Goal: Contribute content: Contribute content

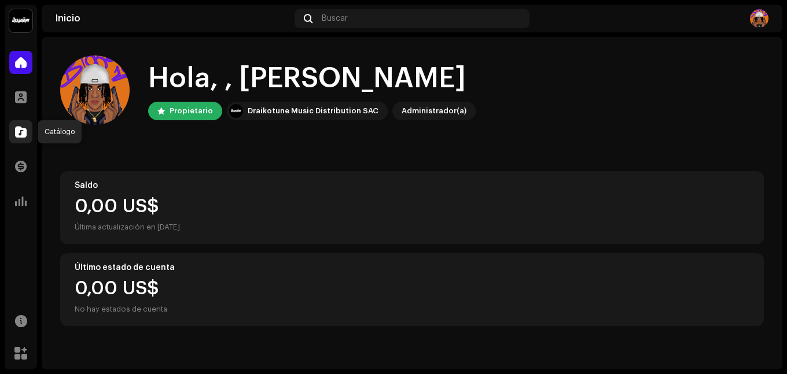
click at [20, 125] on div at bounding box center [20, 131] width 23 height 23
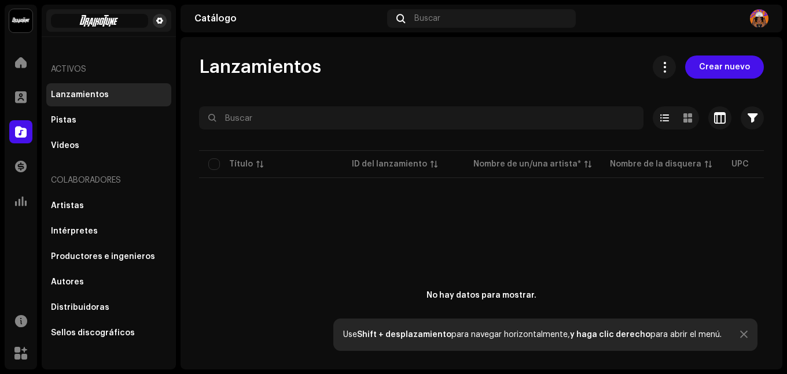
click at [161, 24] on span at bounding box center [159, 20] width 7 height 9
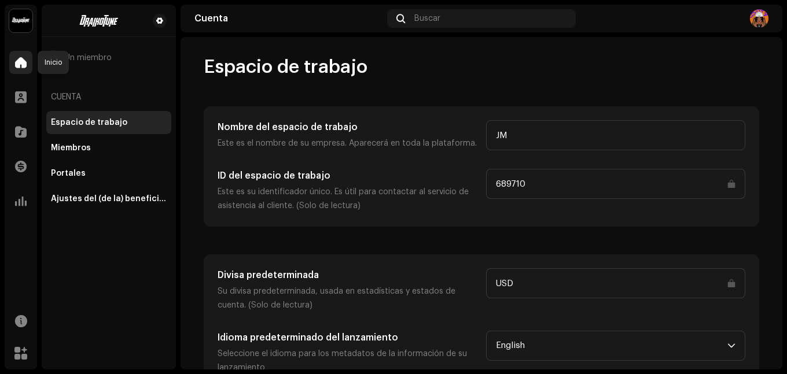
click at [21, 55] on div at bounding box center [20, 62] width 23 height 23
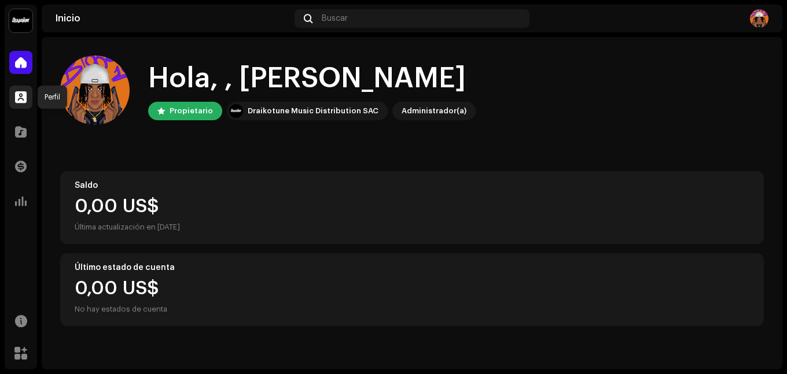
click at [25, 100] on span at bounding box center [21, 97] width 12 height 9
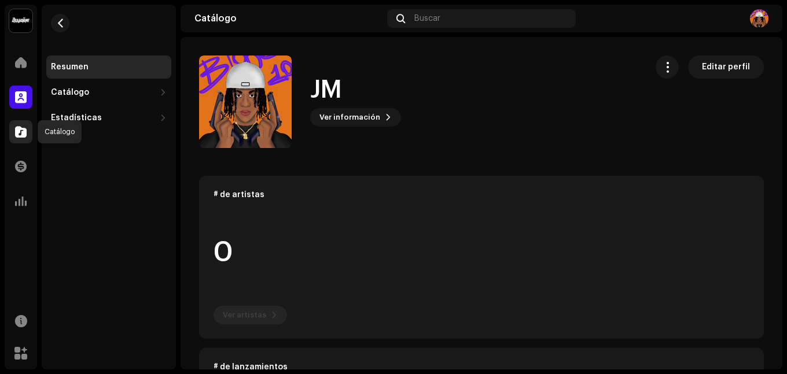
click at [26, 134] on span at bounding box center [21, 131] width 12 height 9
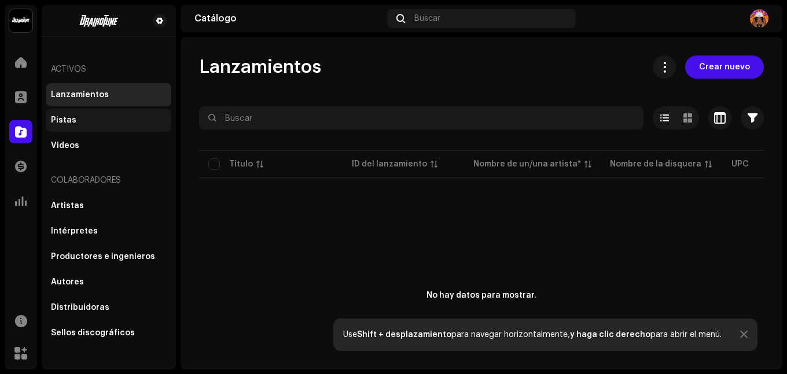
click at [101, 130] on div "Pistas" at bounding box center [108, 120] width 125 height 23
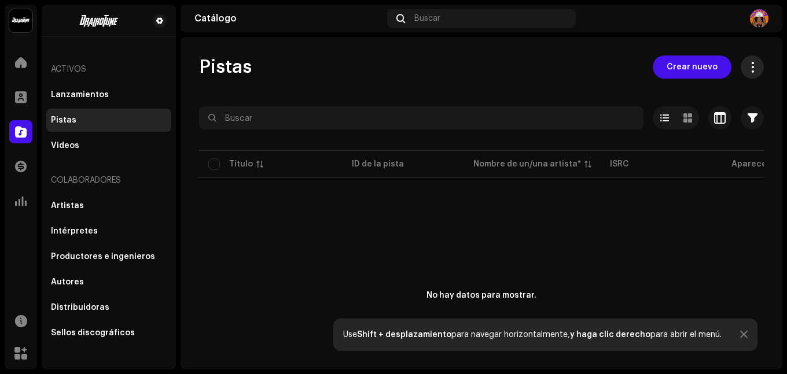
click at [747, 69] on span at bounding box center [752, 67] width 11 height 9
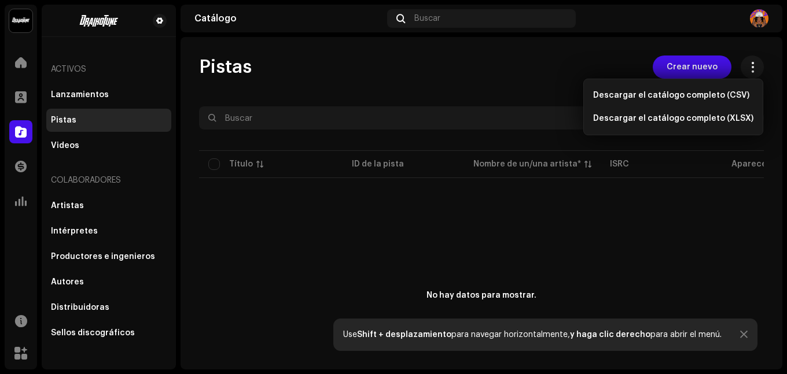
drag, startPoint x: 613, startPoint y: 61, endPoint x: 622, endPoint y: 64, distance: 9.7
click at [612, 60] on div "Pistas Crear nuevo" at bounding box center [481, 67] width 565 height 23
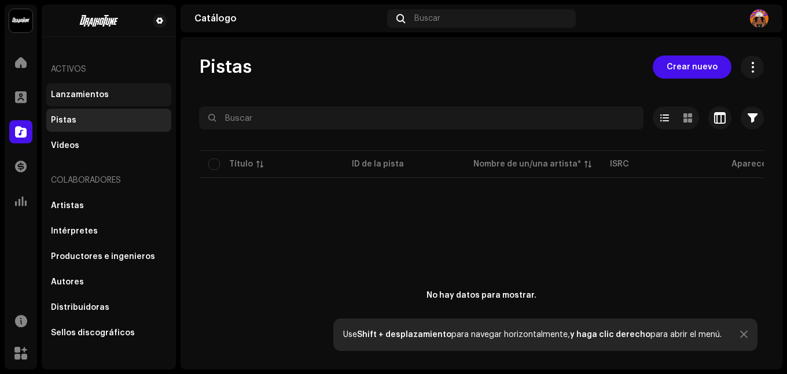
click at [84, 90] on div "Lanzamientos" at bounding box center [108, 94] width 125 height 23
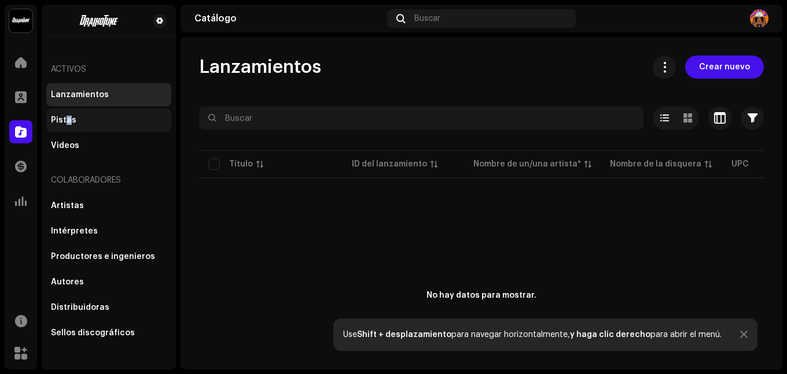
click at [69, 121] on div "Pistas" at bounding box center [63, 120] width 25 height 9
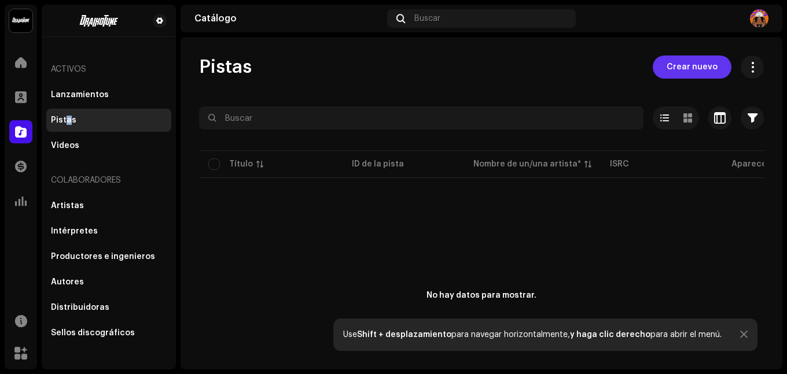
click at [687, 56] on span "Crear nuevo" at bounding box center [692, 67] width 51 height 23
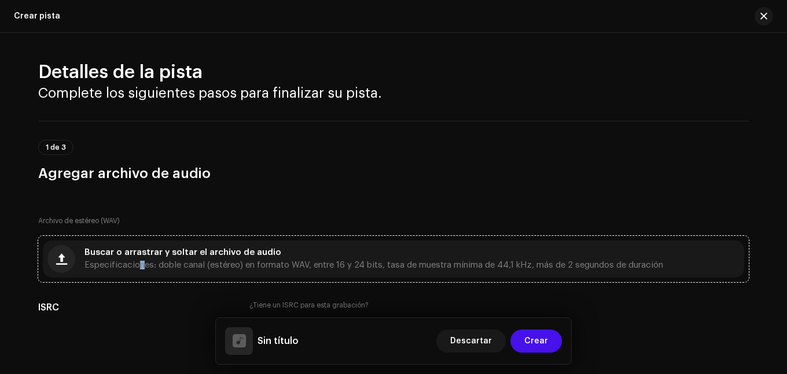
click at [135, 263] on span "Especificaciones: doble canal (estéreo) en formato WAV, entre 16 y 24 bits, tas…" at bounding box center [373, 266] width 579 height 8
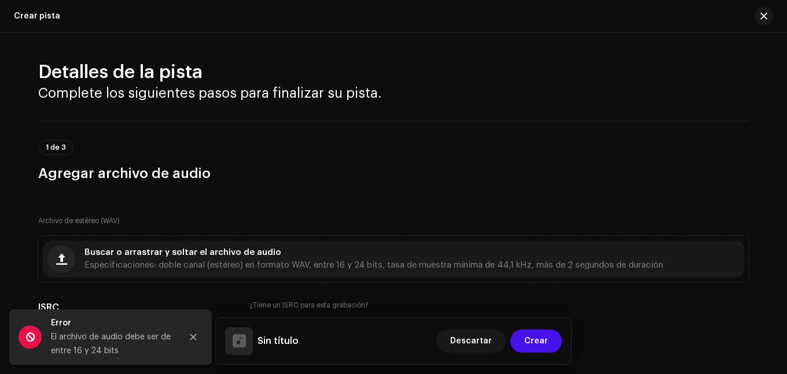
scroll to position [116, 0]
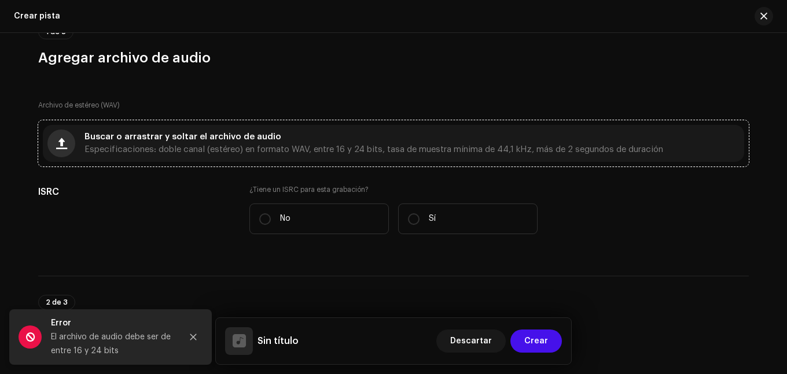
click at [69, 146] on button "button" at bounding box center [61, 144] width 28 height 28
click at [93, 136] on span "Buscar o arrastrar y soltar el archivo de audio" at bounding box center [182, 137] width 197 height 8
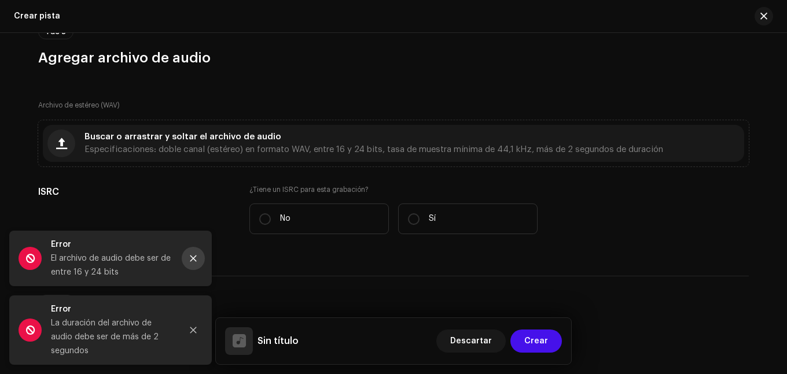
click at [188, 261] on button "Close" at bounding box center [193, 258] width 23 height 23
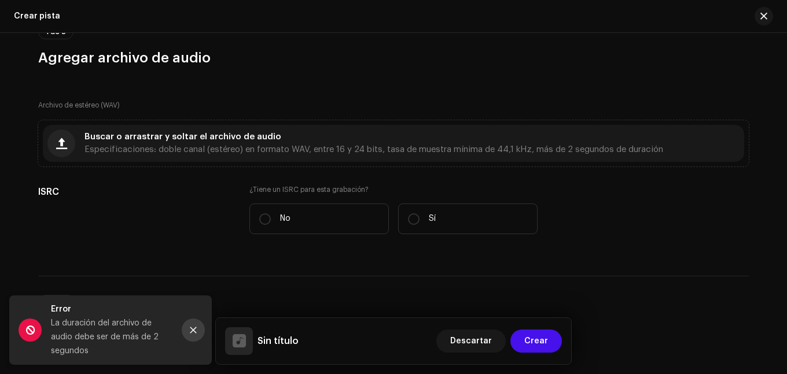
click at [189, 326] on button "Close" at bounding box center [193, 330] width 23 height 23
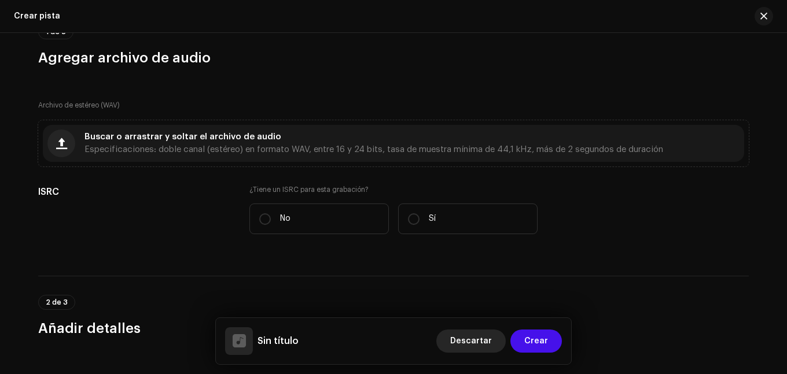
click at [466, 343] on span "Descartar" at bounding box center [471, 341] width 42 height 23
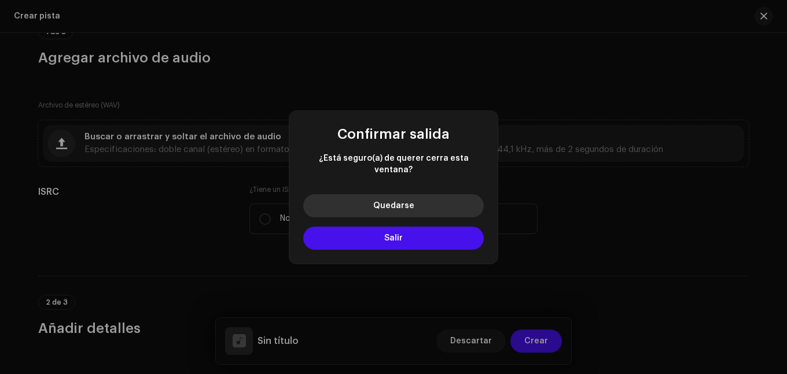
click at [418, 197] on button "Quedarse" at bounding box center [393, 205] width 181 height 23
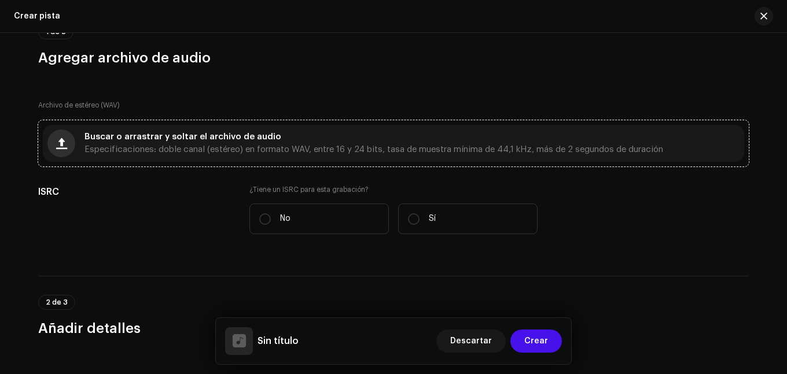
click at [69, 135] on button "button" at bounding box center [61, 144] width 28 height 28
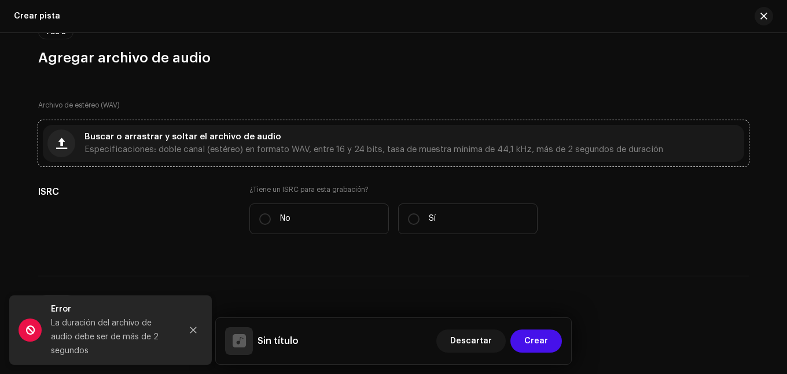
click at [519, 149] on span "Especificaciones: doble canal (estéreo) en formato WAV, entre 16 y 24 bits, tas…" at bounding box center [373, 150] width 579 height 8
click at [408, 129] on div "Buscar o arrastrar y soltar el archivo de audio Especificaciones: doble canal (…" at bounding box center [393, 143] width 701 height 37
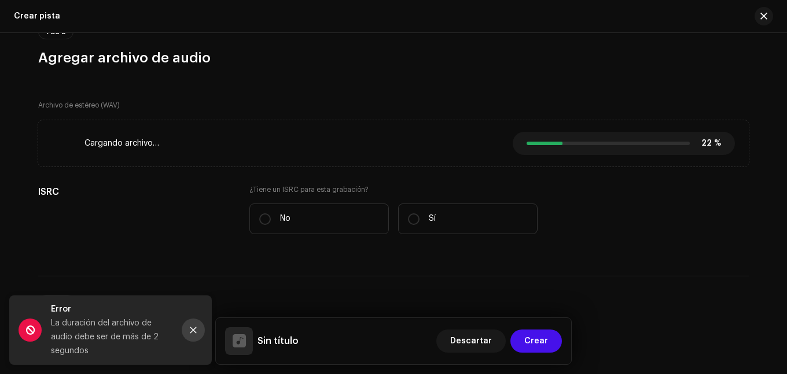
click at [193, 331] on icon "Close" at bounding box center [193, 330] width 8 height 8
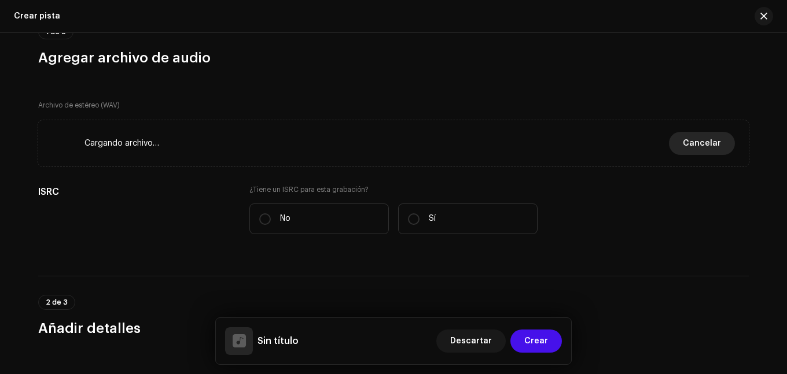
click at [715, 150] on span "Cancelar" at bounding box center [702, 143] width 38 height 23
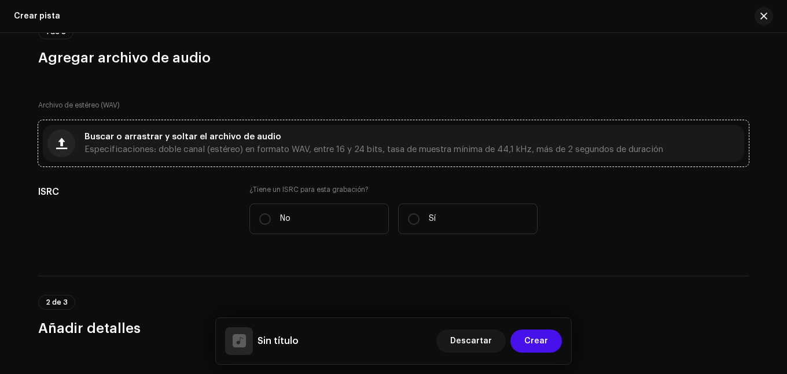
click at [341, 127] on div "Buscar o arrastrar y soltar el archivo de audio Especificaciones: doble canal (…" at bounding box center [393, 143] width 701 height 37
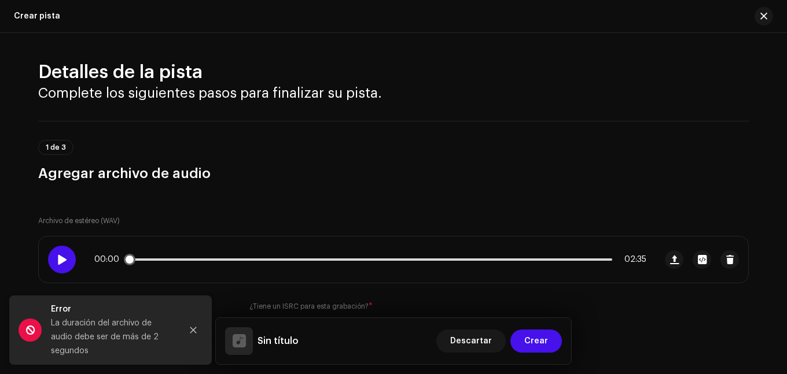
click at [61, 269] on div at bounding box center [62, 260] width 28 height 28
click at [59, 260] on span at bounding box center [62, 259] width 10 height 9
click at [188, 334] on button "Close" at bounding box center [193, 330] width 23 height 23
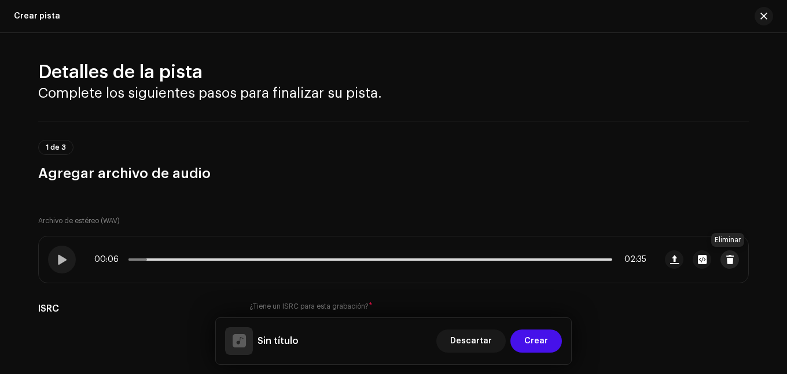
drag, startPoint x: 724, startPoint y: 262, endPoint x: 732, endPoint y: 259, distance: 8.8
click at [732, 259] on button "button" at bounding box center [730, 260] width 19 height 19
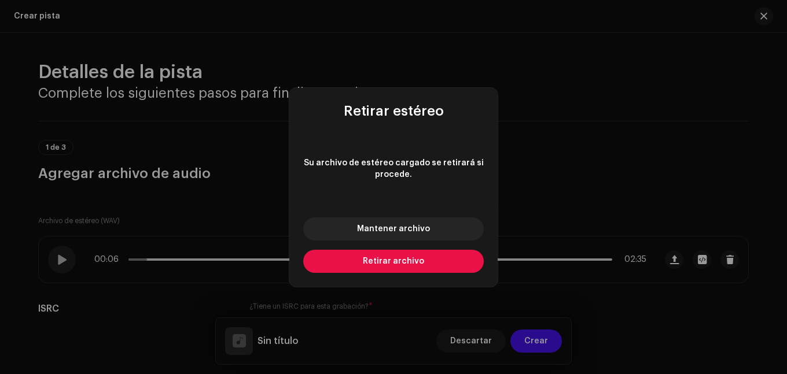
drag, startPoint x: 429, startPoint y: 264, endPoint x: 435, endPoint y: 263, distance: 5.9
click at [437, 263] on button "Retirar archivo" at bounding box center [393, 261] width 181 height 23
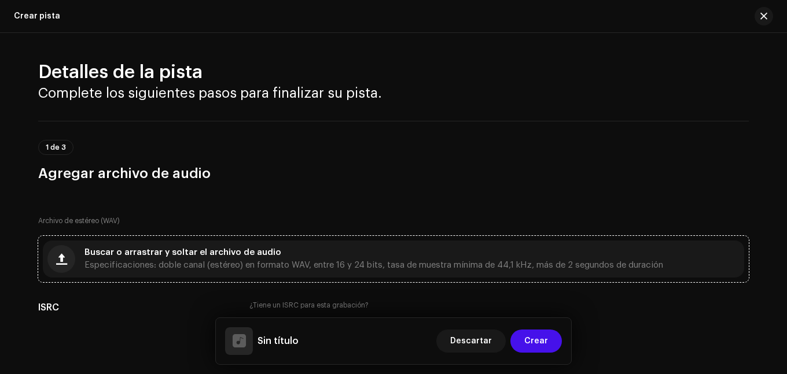
click at [493, 251] on div "Buscar o arrastrar y soltar el archivo de audio Especificaciones: doble canal (…" at bounding box center [373, 259] width 579 height 21
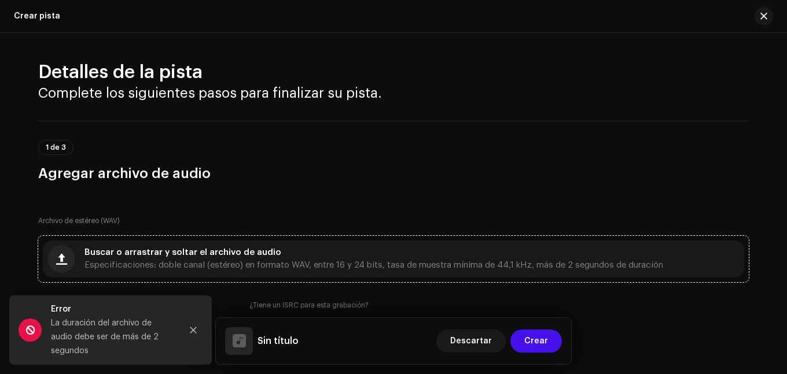
click at [179, 233] on div "Archivo de estéreo (WAV) Buscar o arrastrar y soltar el archivo de audio Especi…" at bounding box center [393, 280] width 711 height 167
click at [205, 264] on span "Especificaciones: doble canal (estéreo) en formato WAV, entre 16 y 24 bits, tas…" at bounding box center [373, 266] width 579 height 8
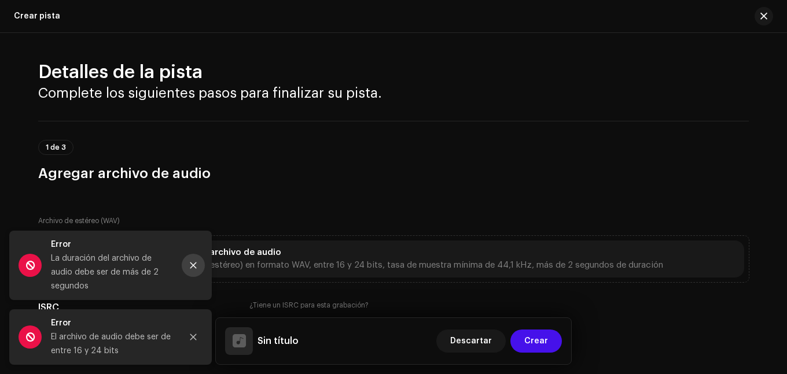
click at [196, 267] on icon "Close" at bounding box center [193, 266] width 8 height 8
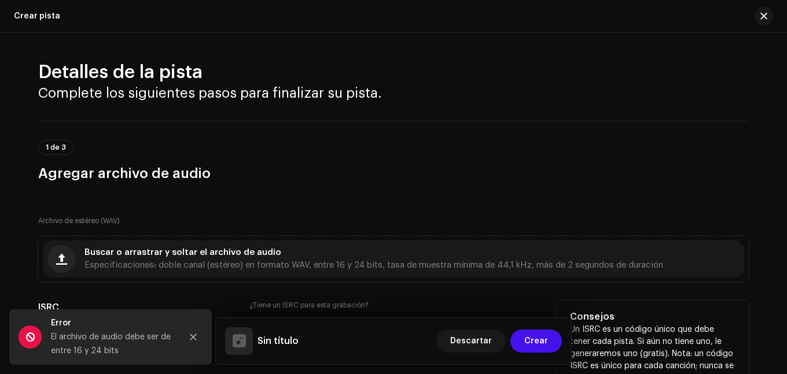
drag, startPoint x: 194, startPoint y: 342, endPoint x: 214, endPoint y: 322, distance: 28.2
click at [194, 341] on button "Close" at bounding box center [193, 337] width 23 height 23
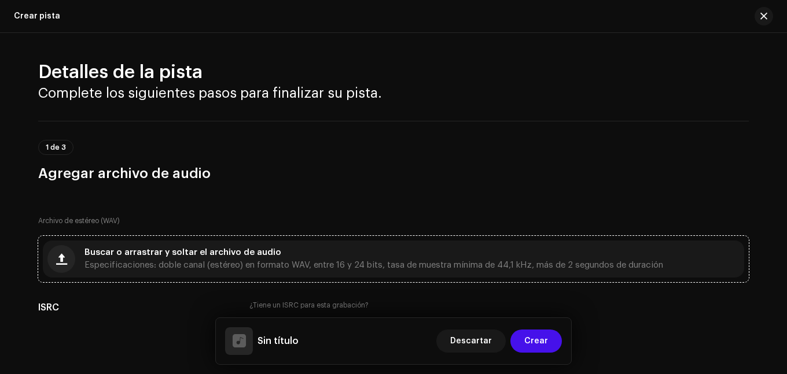
click at [222, 264] on span "Especificaciones: doble canal (estéreo) en formato WAV, entre 16 y 24 bits, tas…" at bounding box center [373, 266] width 579 height 8
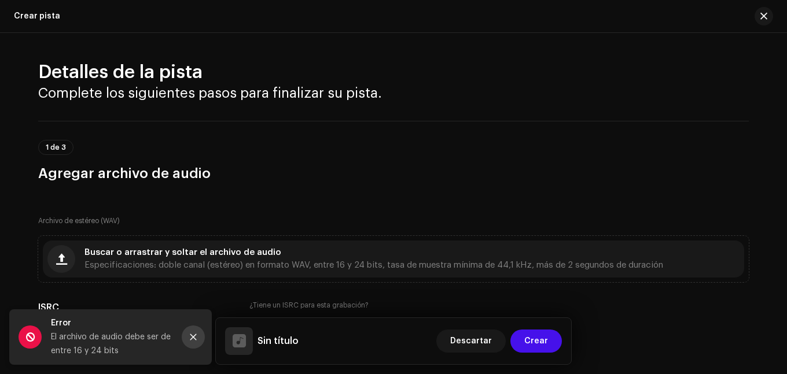
click at [190, 332] on button "Close" at bounding box center [193, 337] width 23 height 23
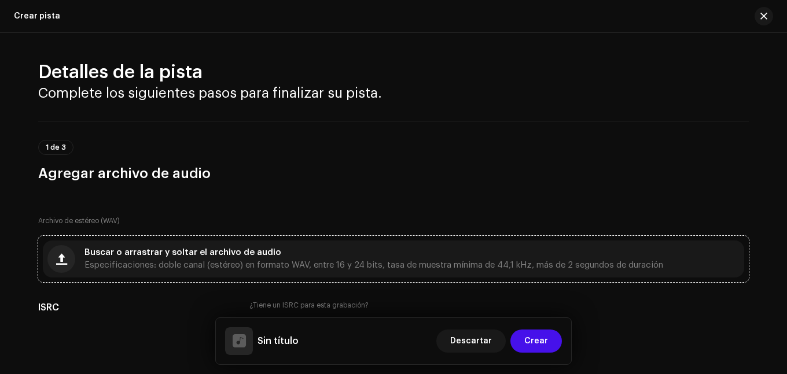
click at [297, 264] on span "Especificaciones: doble canal (estéreo) en formato WAV, entre 16 y 24 bits, tas…" at bounding box center [373, 266] width 579 height 8
click at [306, 266] on span "Especificaciones: doble canal (estéreo) en formato WAV, entre 16 y 24 bits, tas…" at bounding box center [373, 266] width 579 height 8
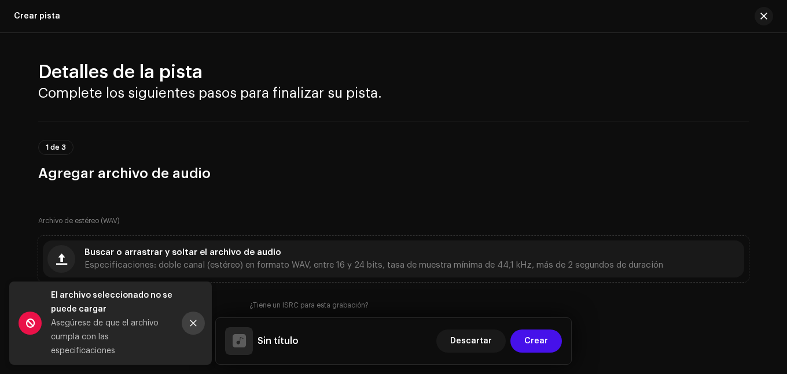
click at [190, 318] on button "Close" at bounding box center [193, 323] width 23 height 23
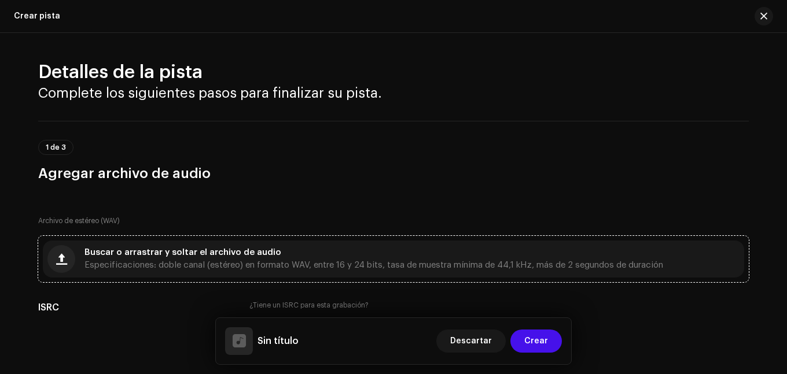
click at [137, 259] on div "Buscar o arrastrar y soltar el archivo de audio Especificaciones: doble canal (…" at bounding box center [373, 259] width 579 height 21
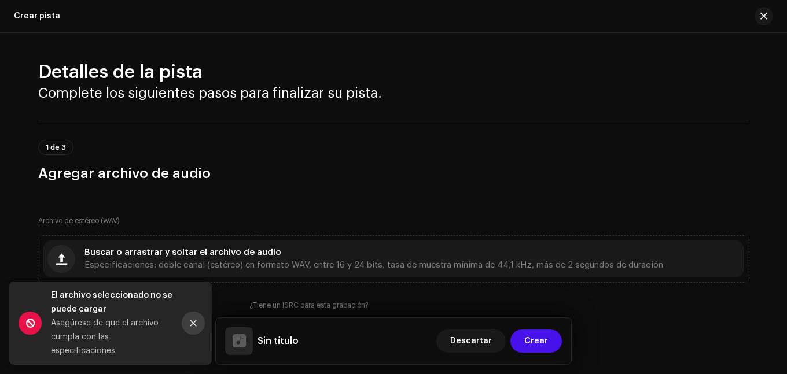
click at [190, 316] on button "Close" at bounding box center [193, 323] width 23 height 23
